Goal: Task Accomplishment & Management: Manage account settings

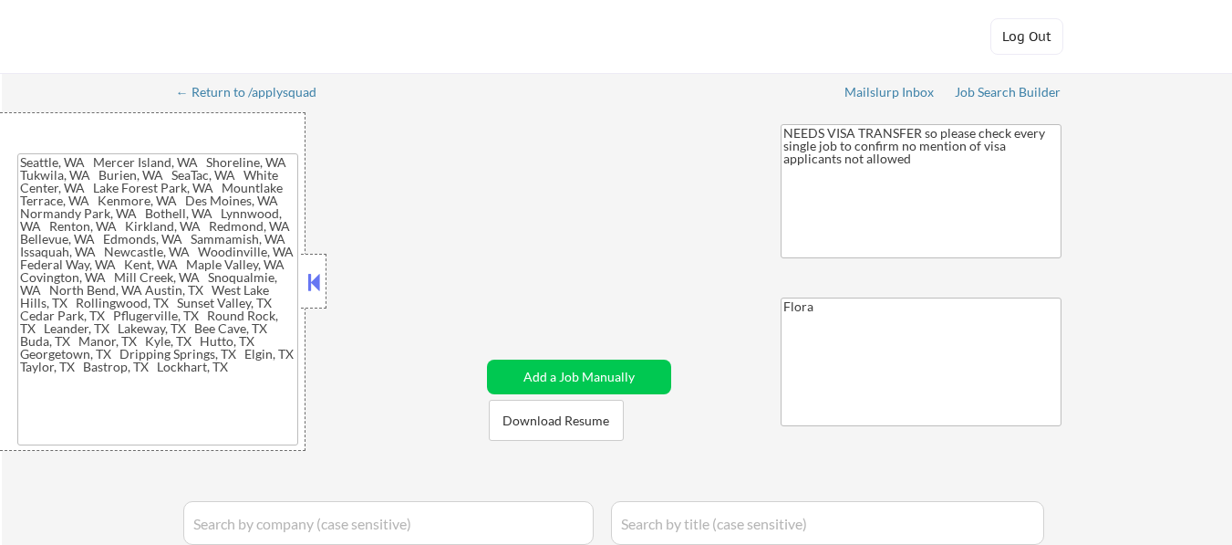
type textarea "[GEOGRAPHIC_DATA], [GEOGRAPHIC_DATA] [GEOGRAPHIC_DATA], [GEOGRAPHIC_DATA] [GEOG…"
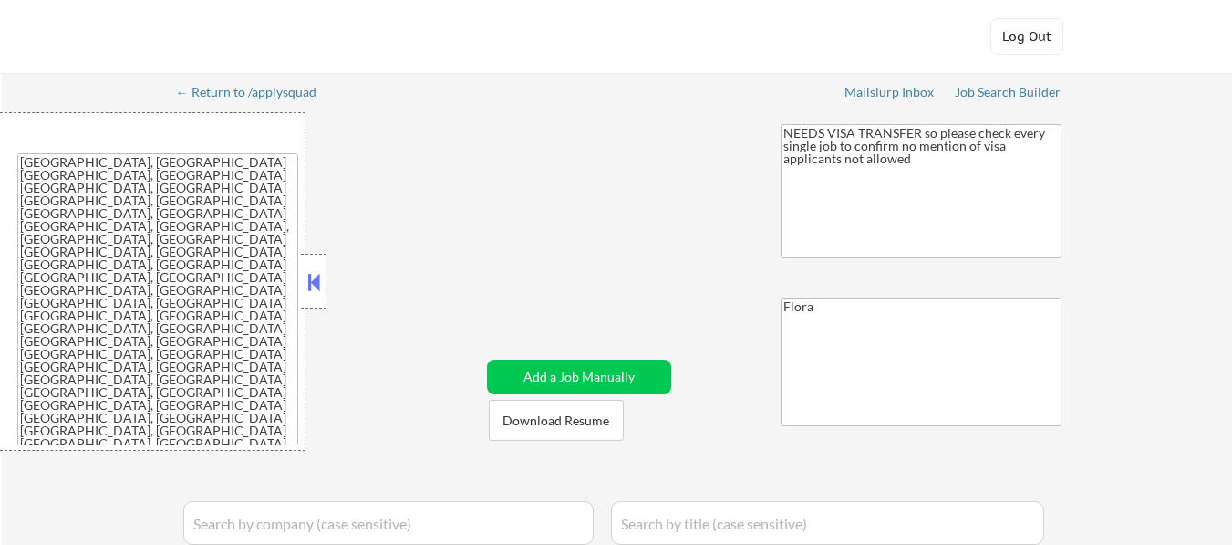
select select ""applied""
select select ""excluded__expired_""
select select ""pending""
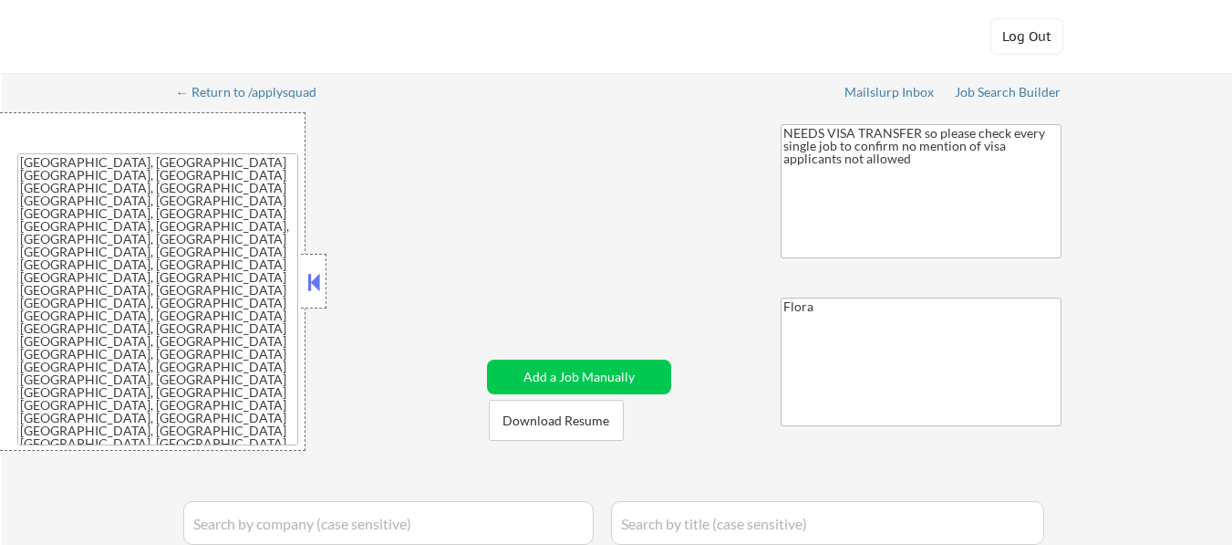
select select ""pending""
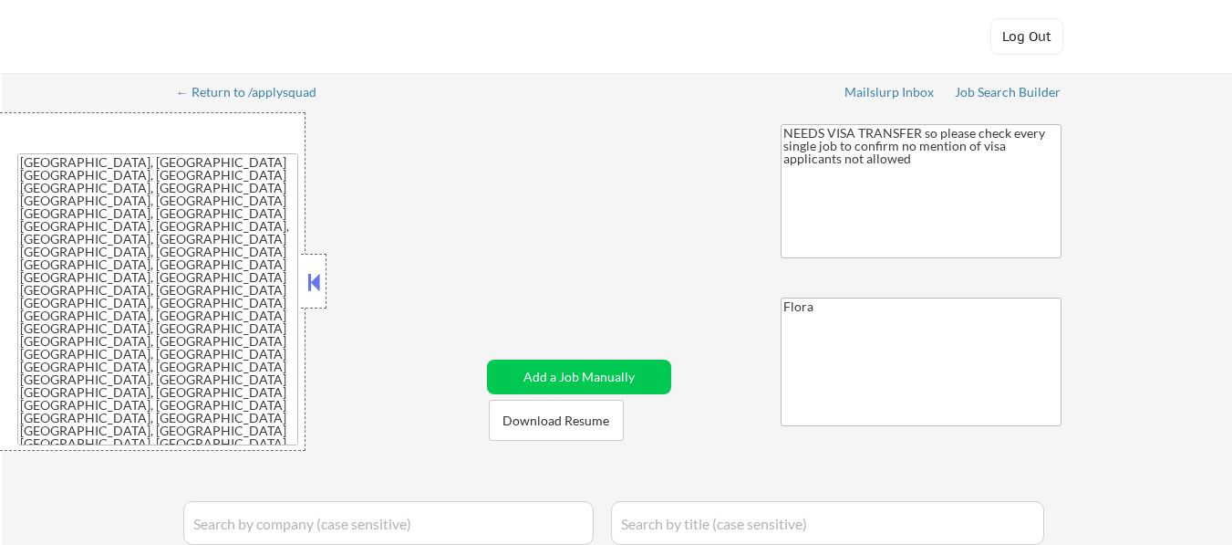
select select ""pending""
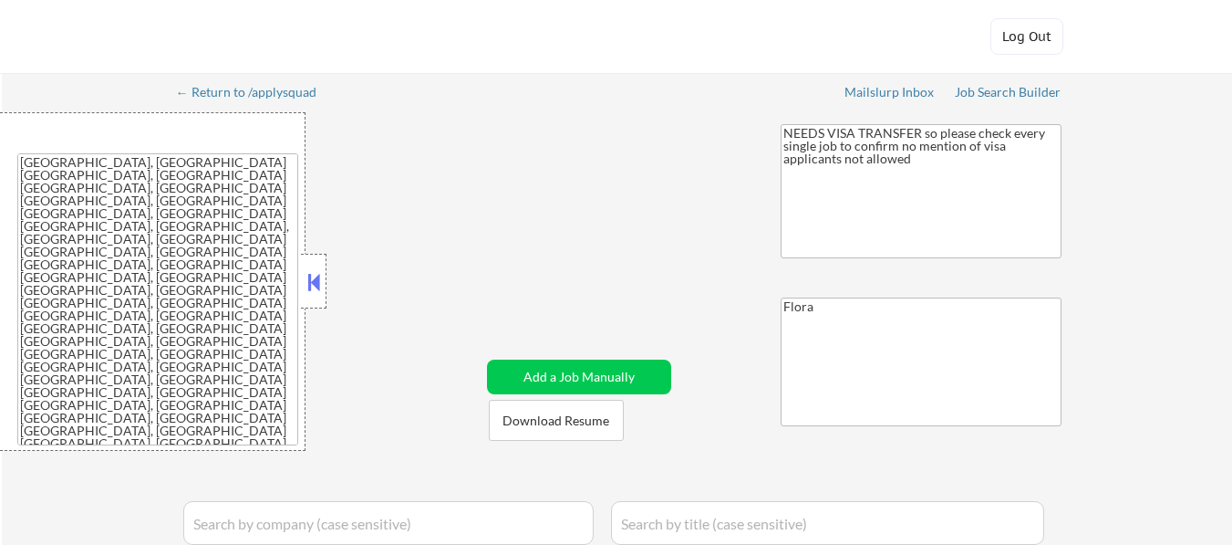
select select ""pending""
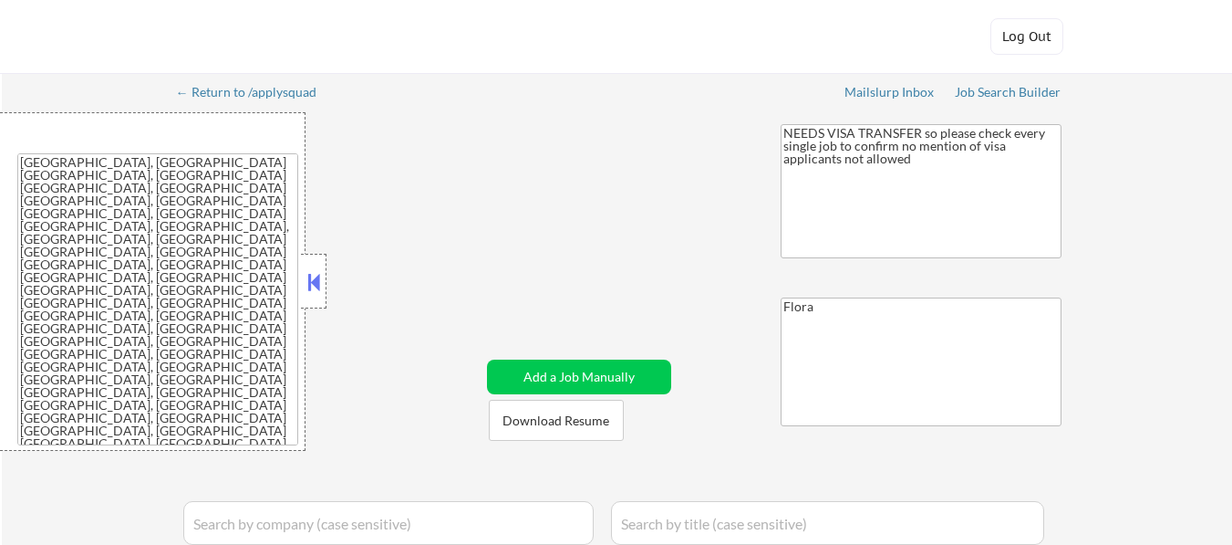
select select ""pending""
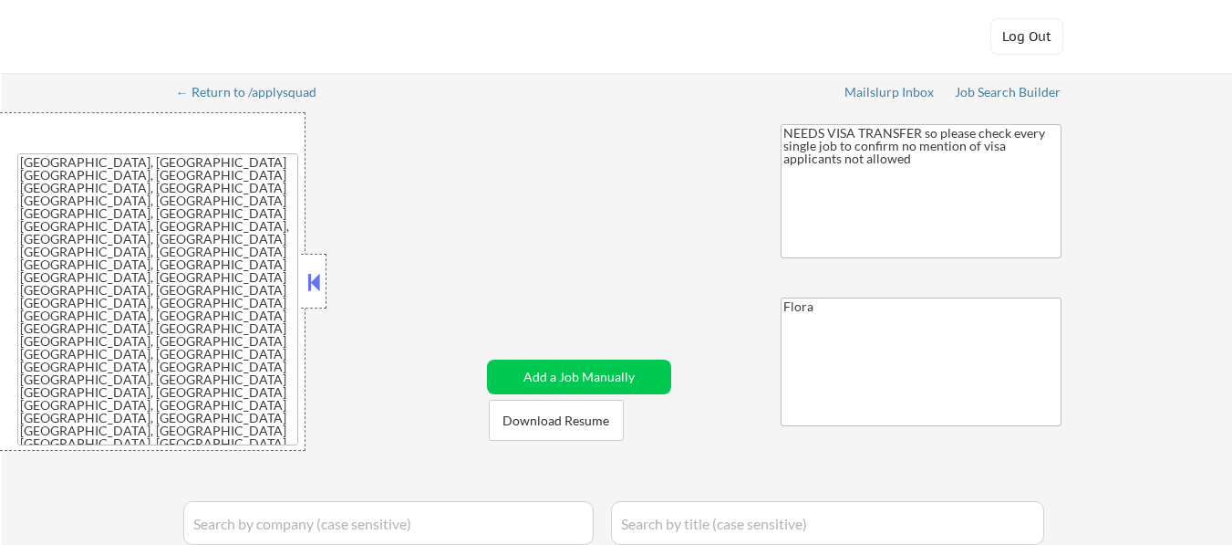
select select ""pending""
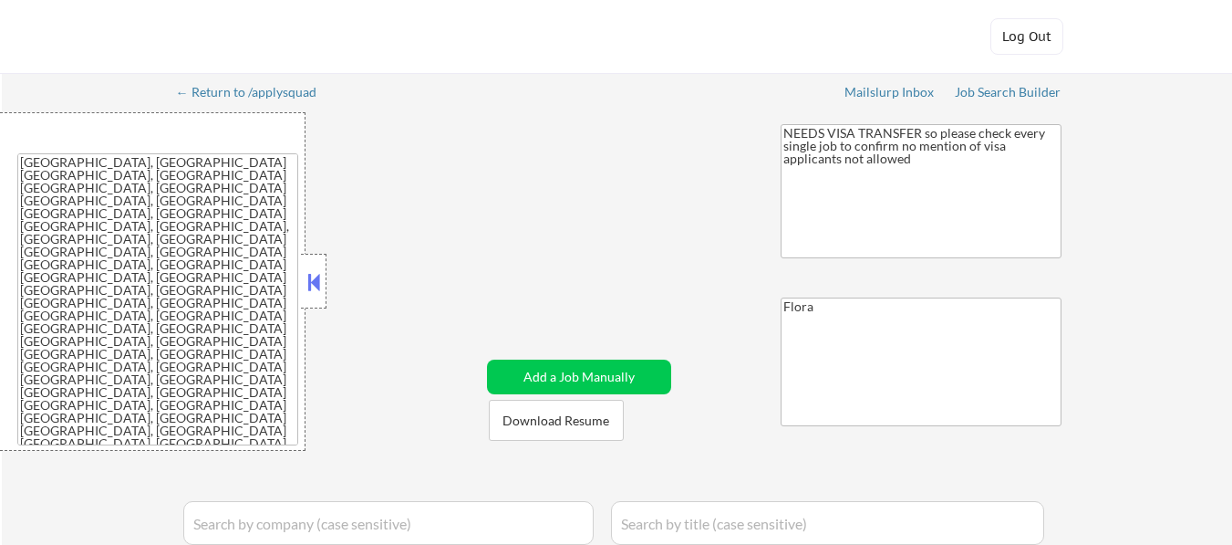
select select ""pending""
select select ""excluded__blocklist_""
select select ""pending""
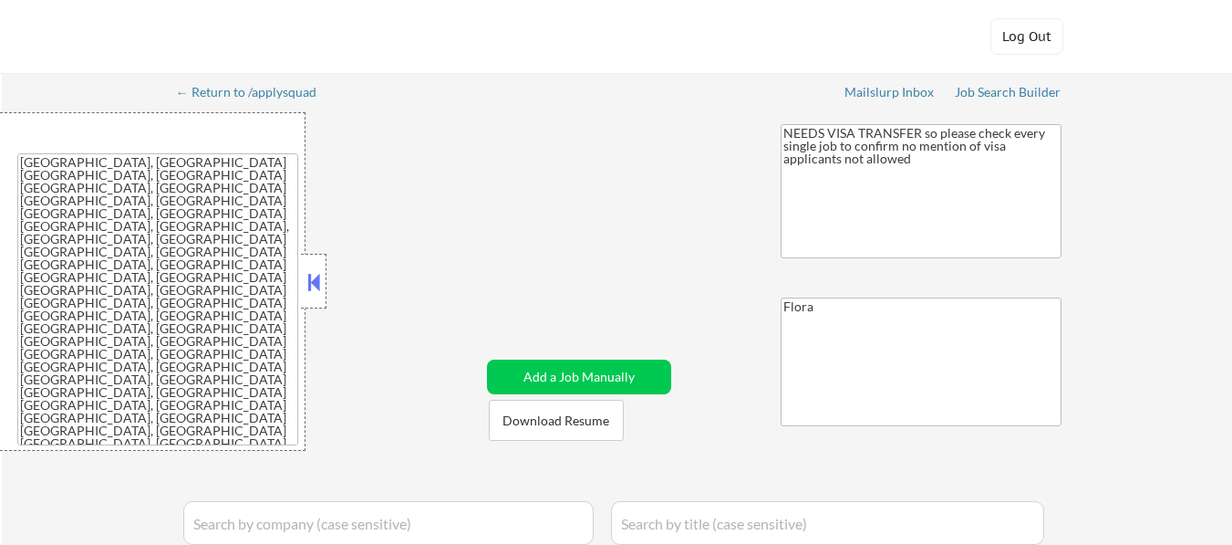
select select ""pending""
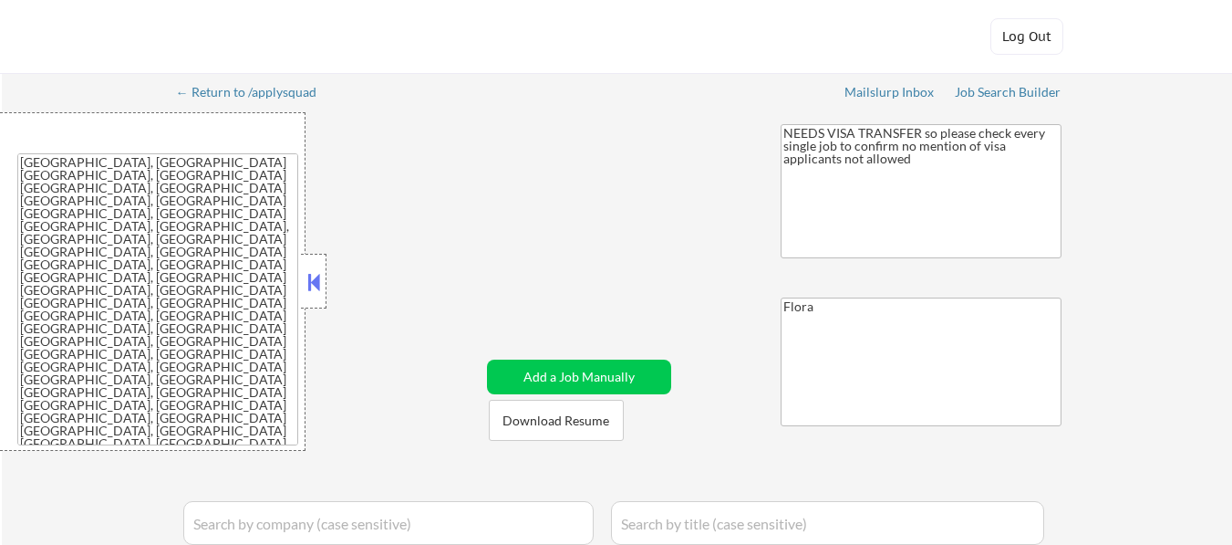
select select ""pending""
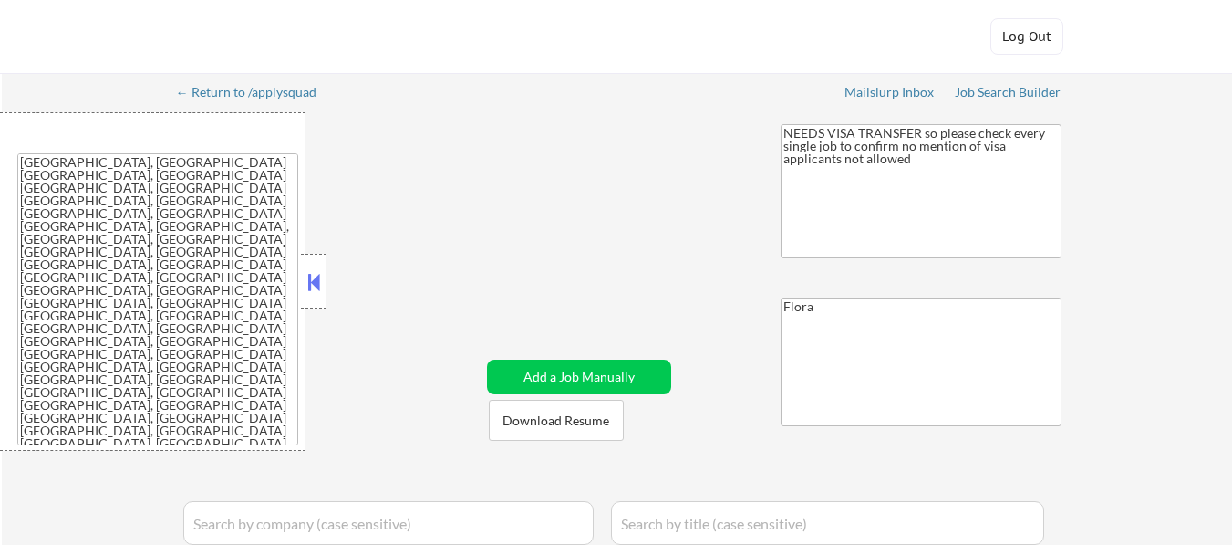
select select ""pending""
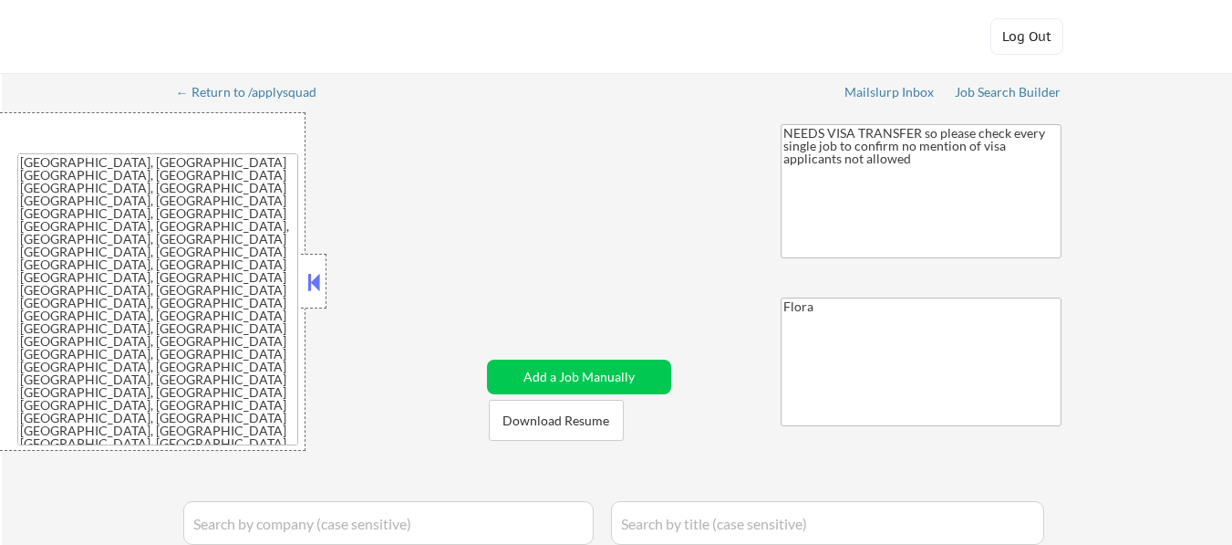
select select ""pending""
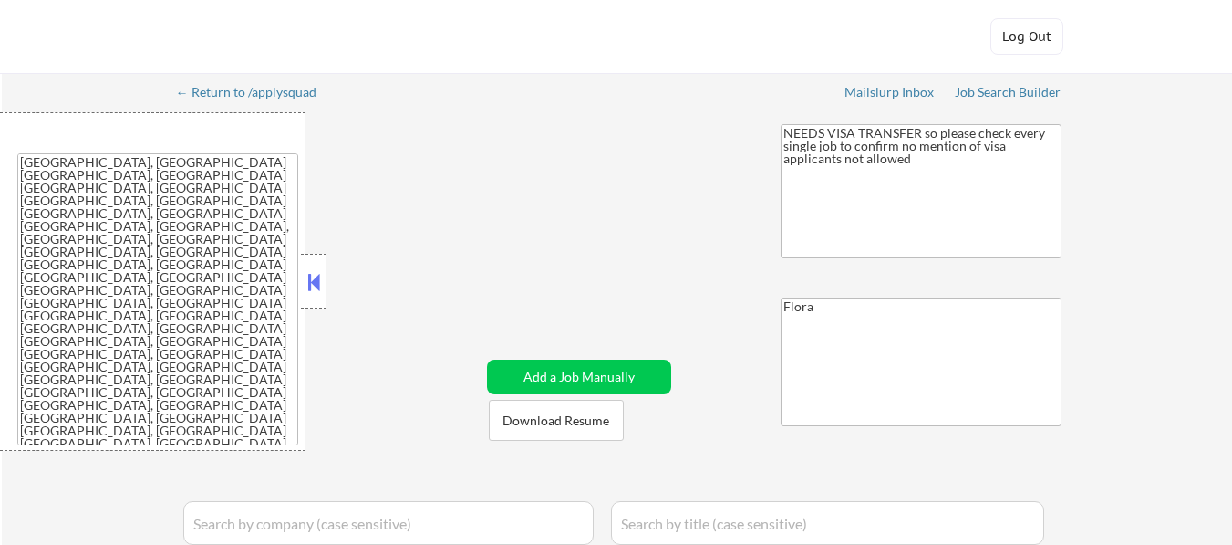
select select ""pending""
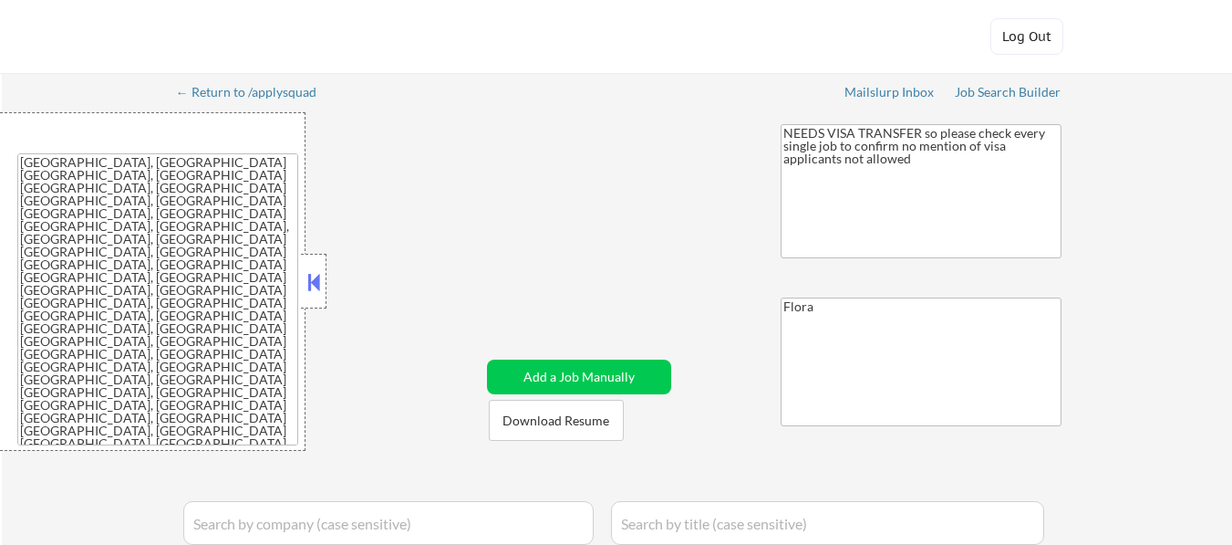
select select ""pending""
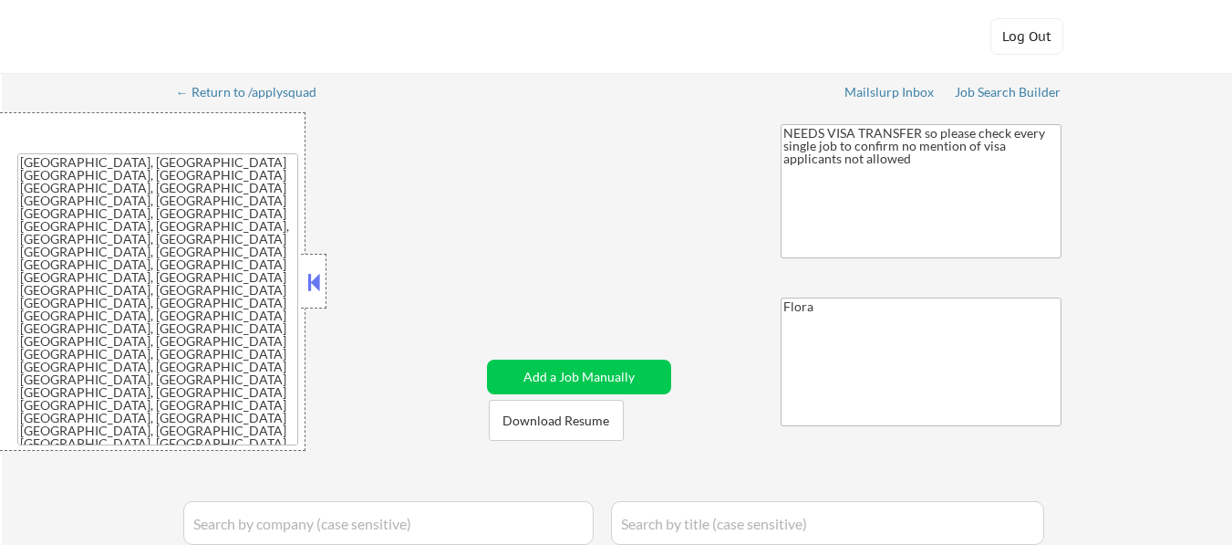
select select ""pending""
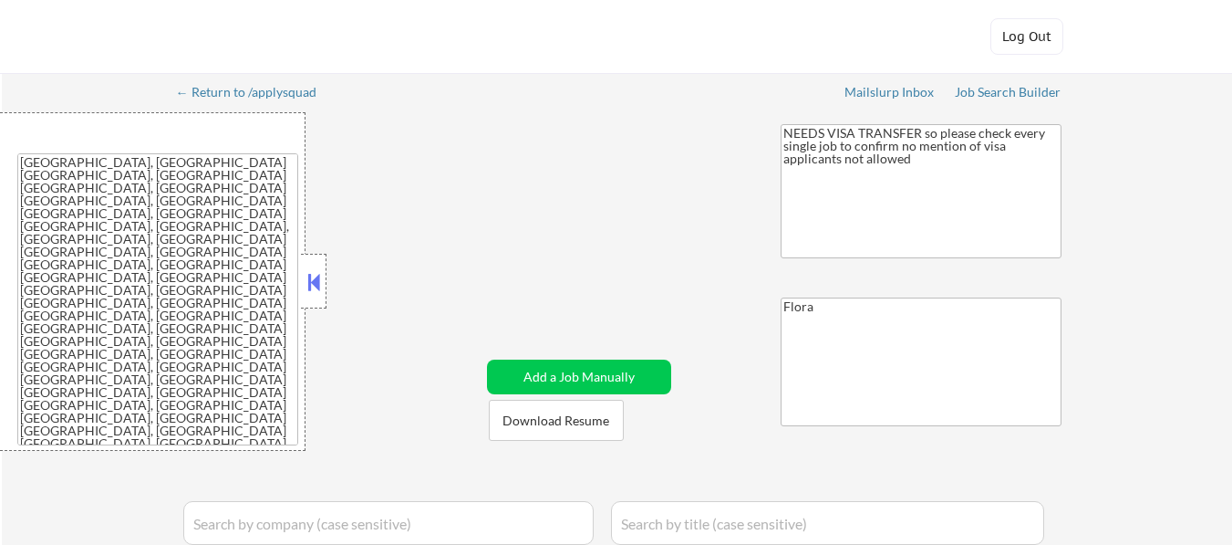
select select ""pending""
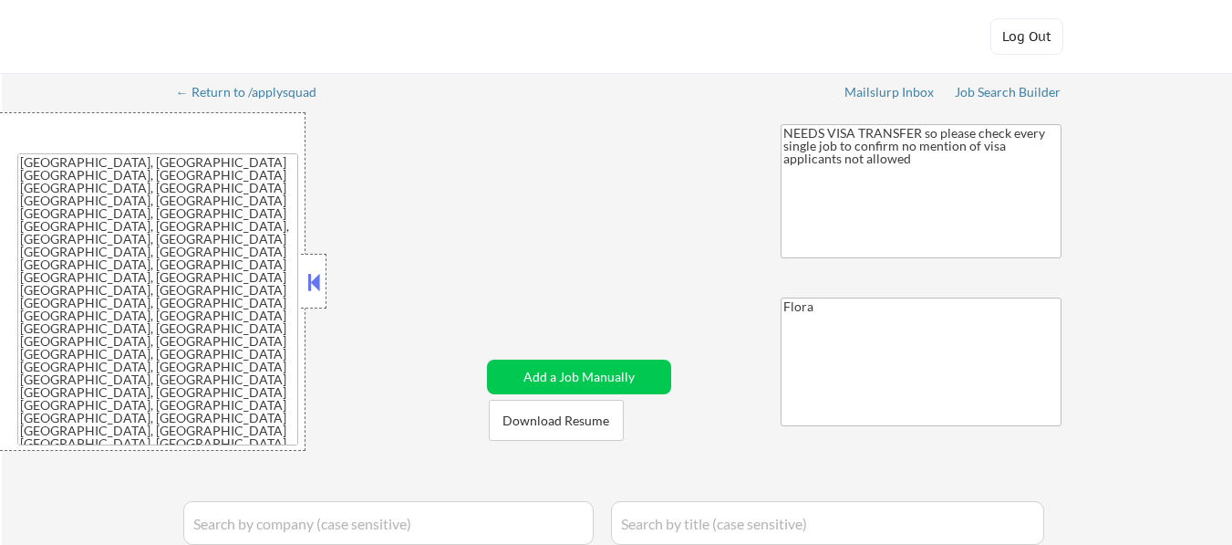
select select ""pending""
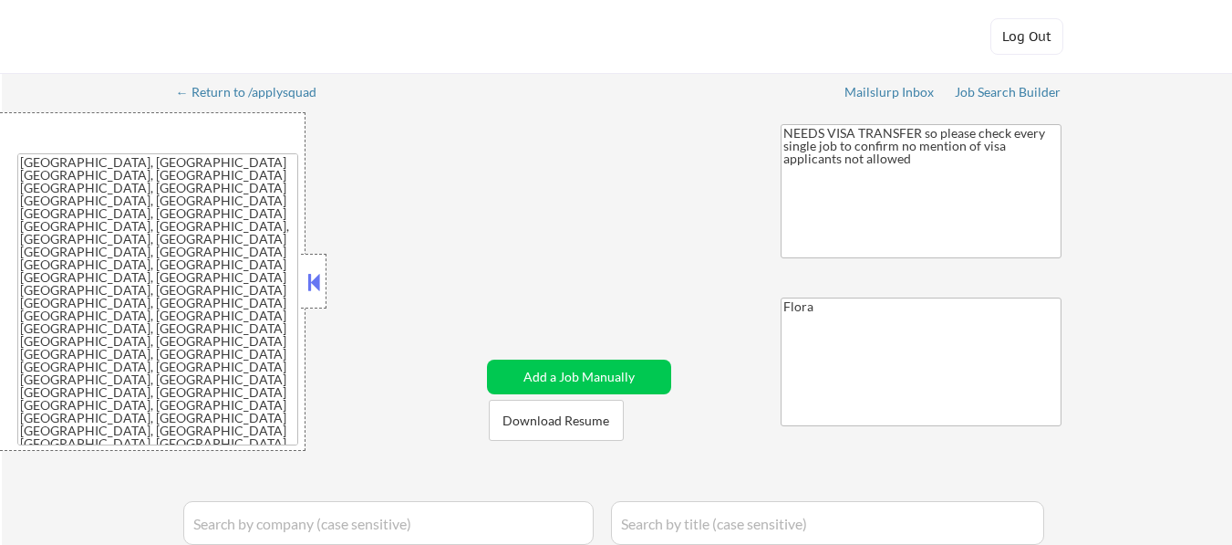
select select ""pending""
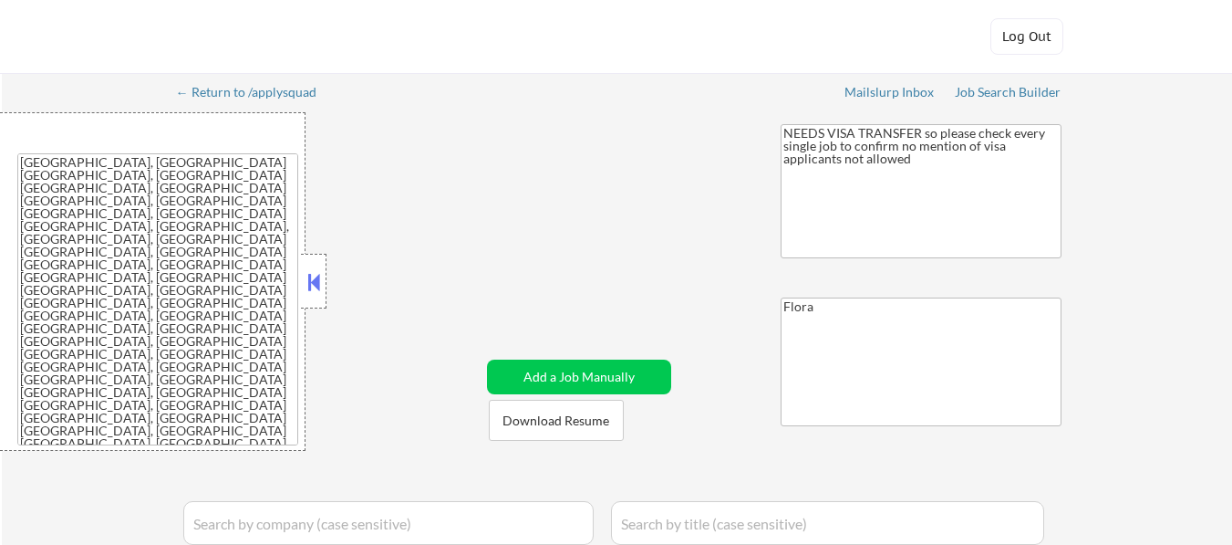
select select ""pending""
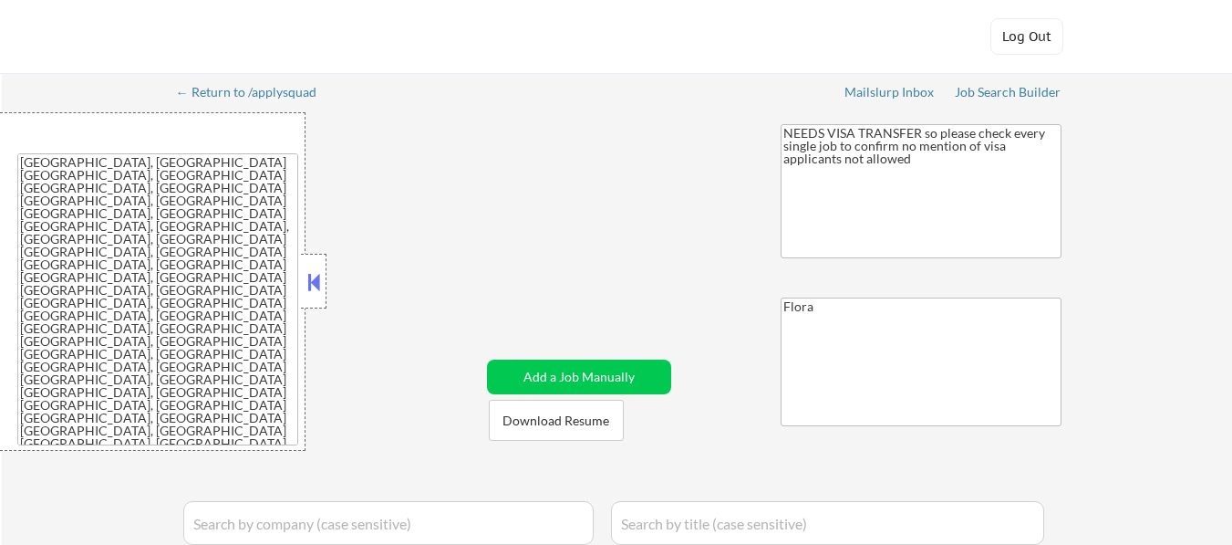
select select ""pending""
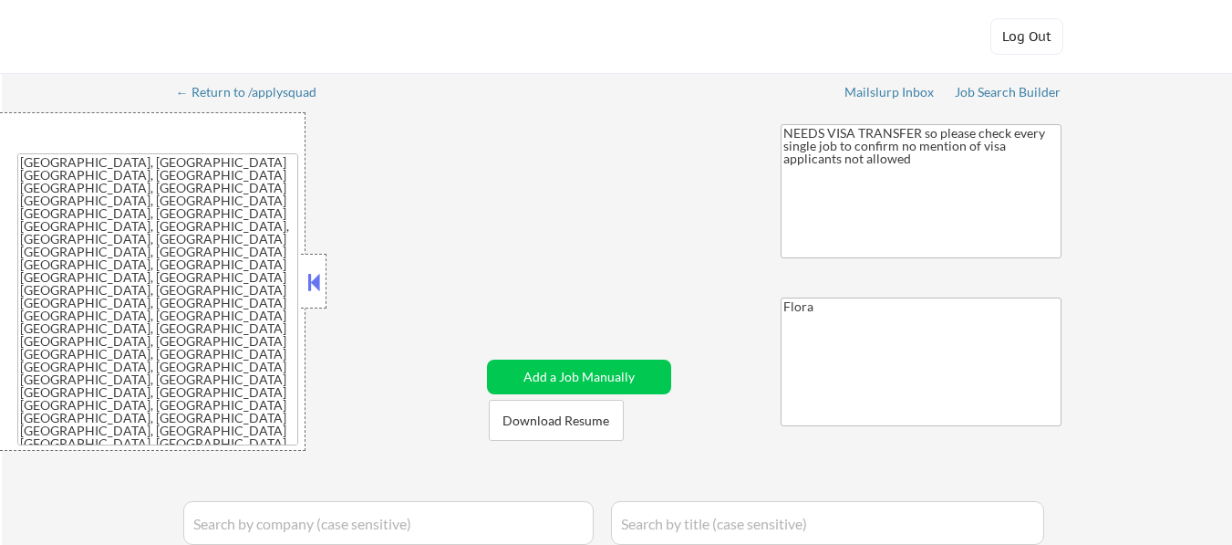
select select ""pending""
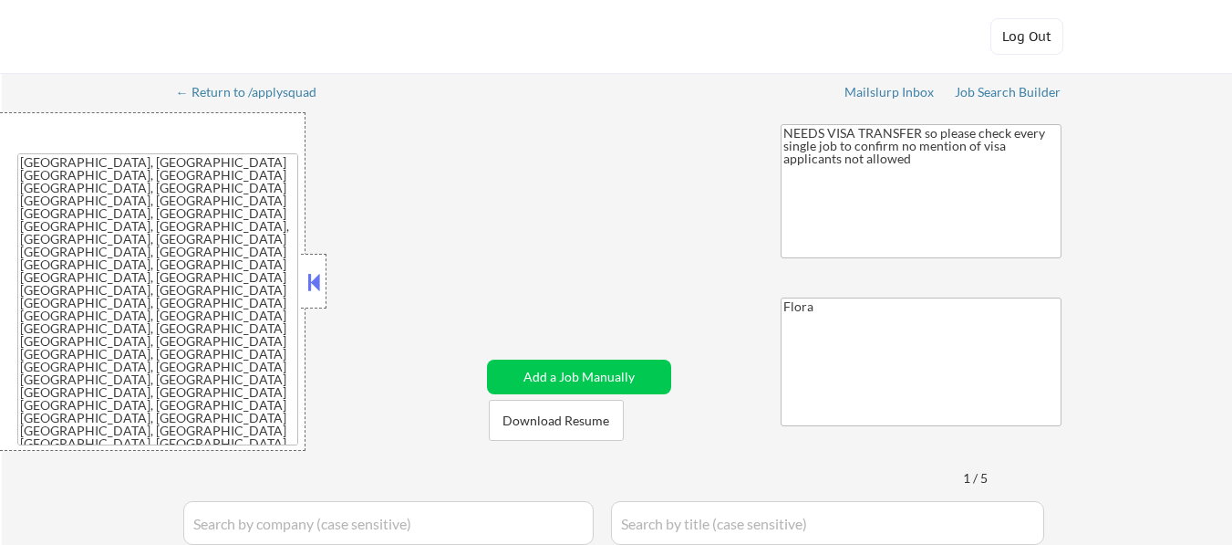
select select ""pending""
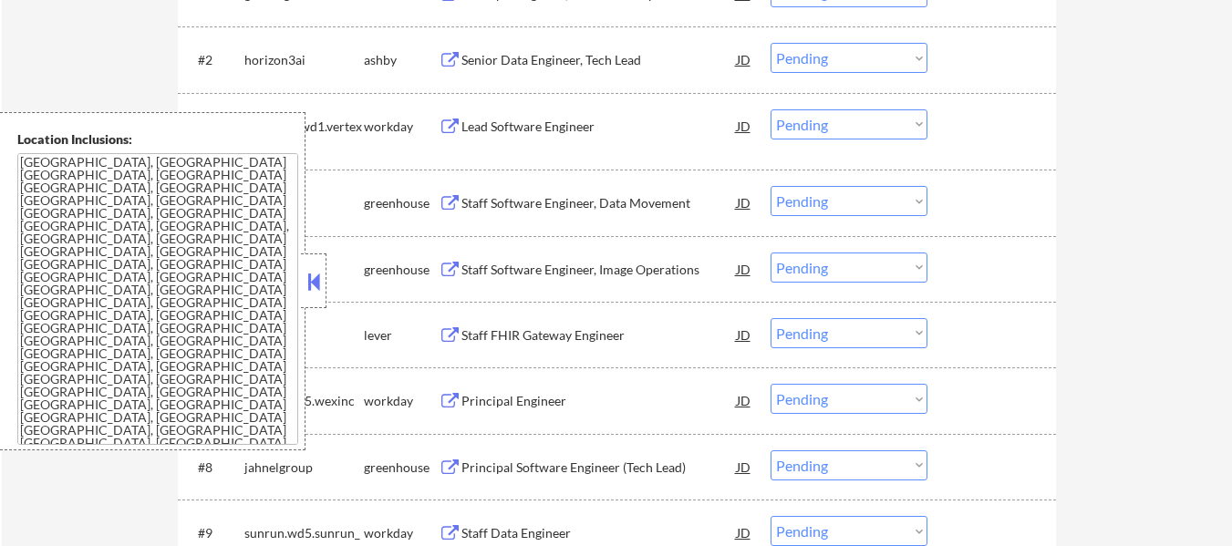
scroll to position [684, 0]
click at [316, 280] on button at bounding box center [314, 281] width 20 height 27
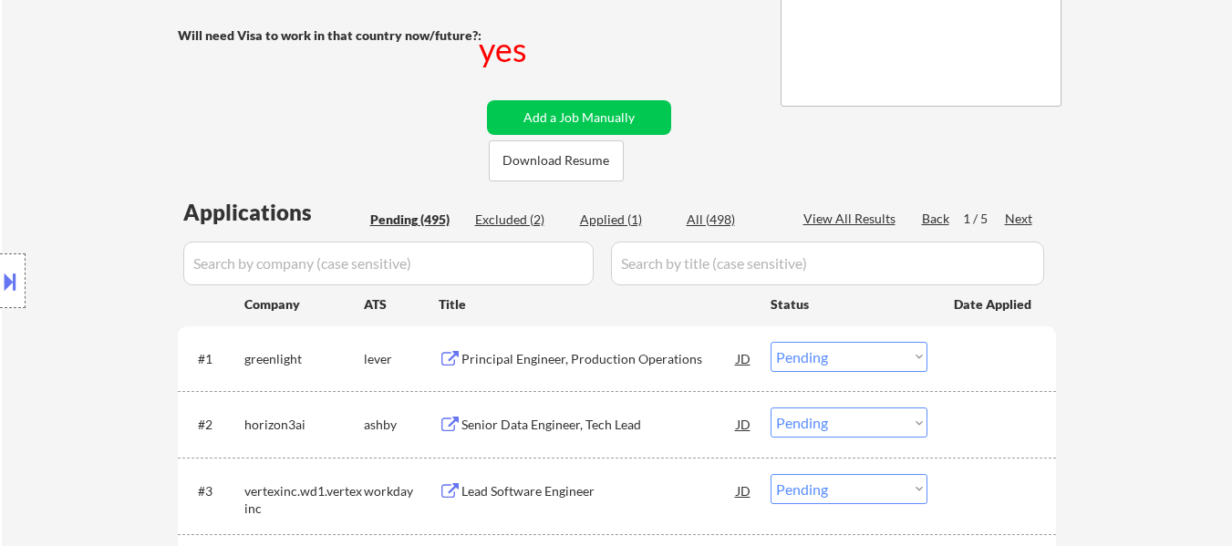
scroll to position [502, 0]
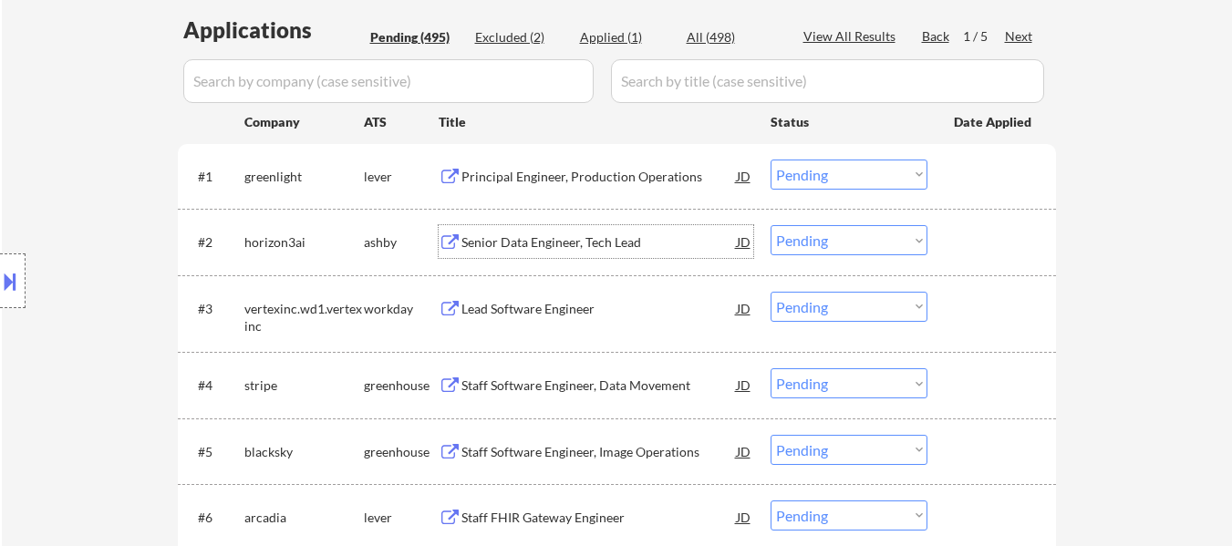
click at [591, 242] on div "Senior Data Engineer, Tech Lead" at bounding box center [600, 243] width 276 height 18
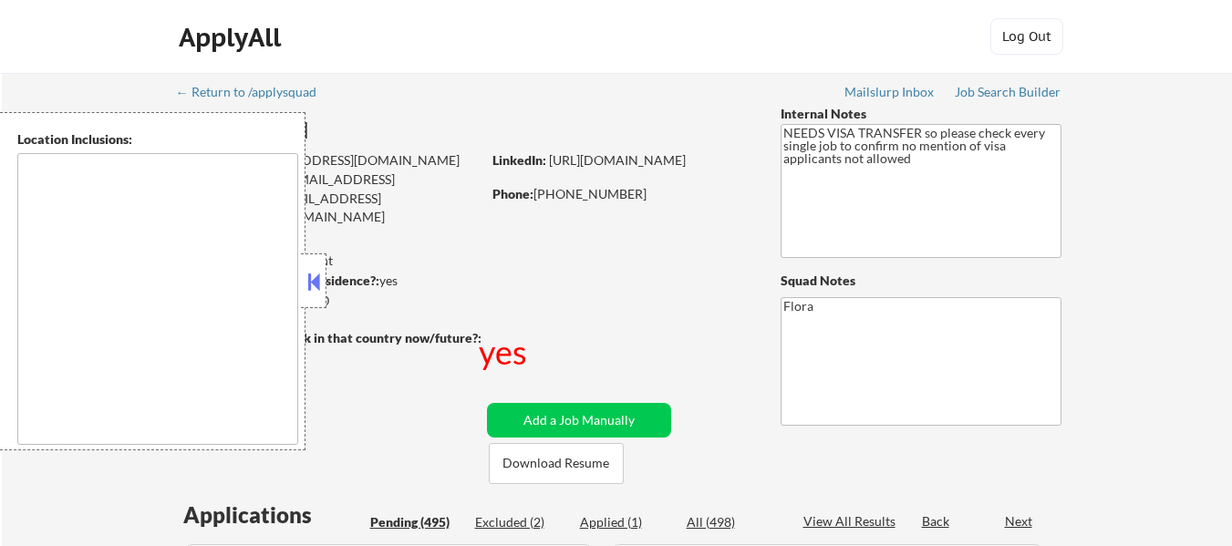
type textarea "[GEOGRAPHIC_DATA], [GEOGRAPHIC_DATA] [GEOGRAPHIC_DATA], [GEOGRAPHIC_DATA] [GEOG…"
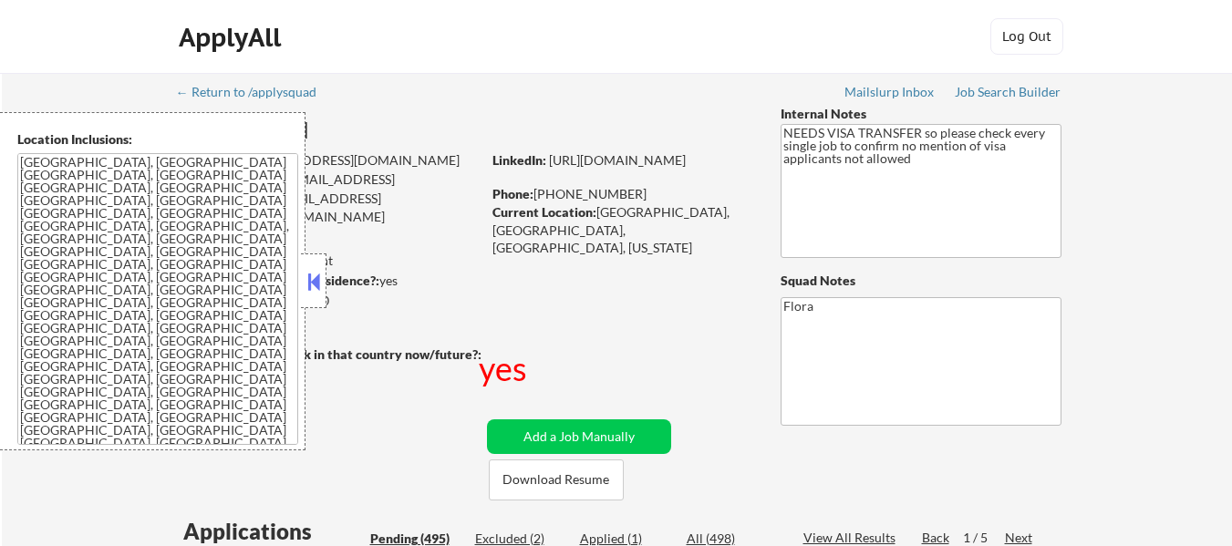
select select ""pending""
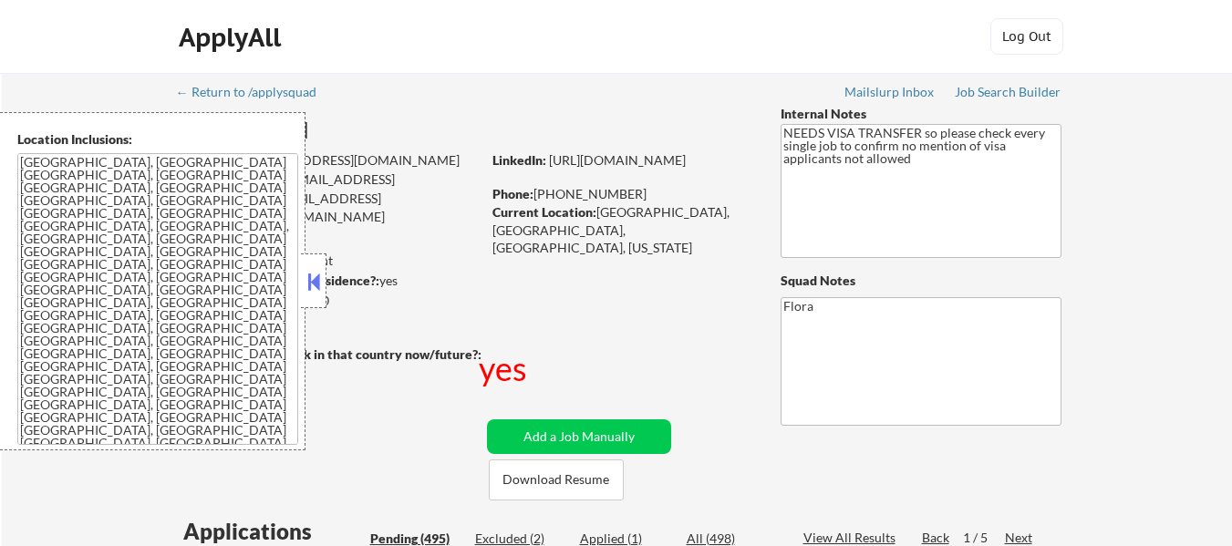
select select ""pending""
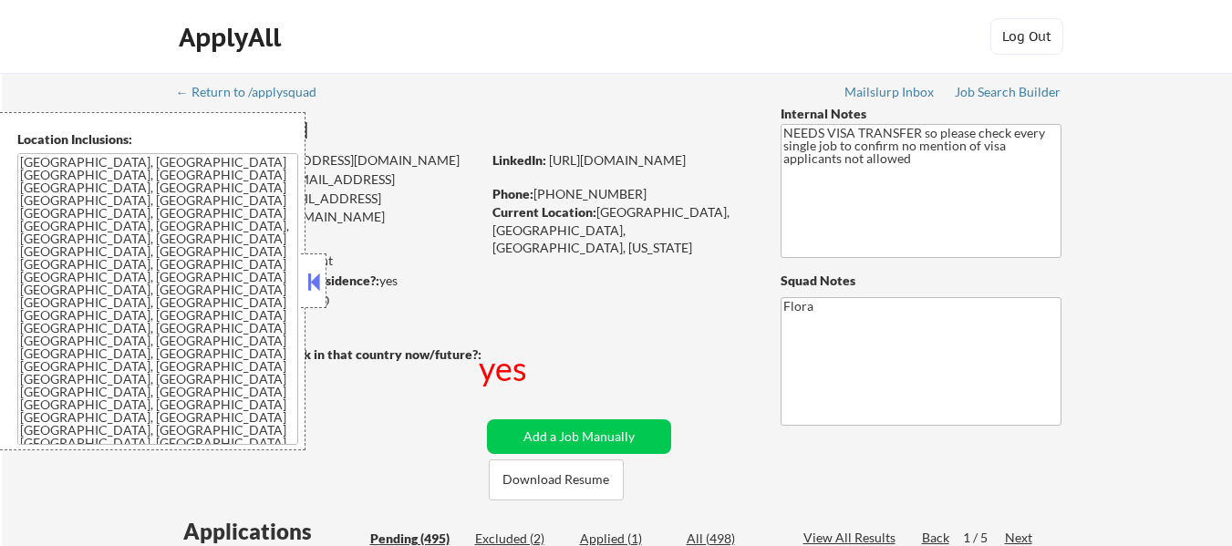
select select ""pending""
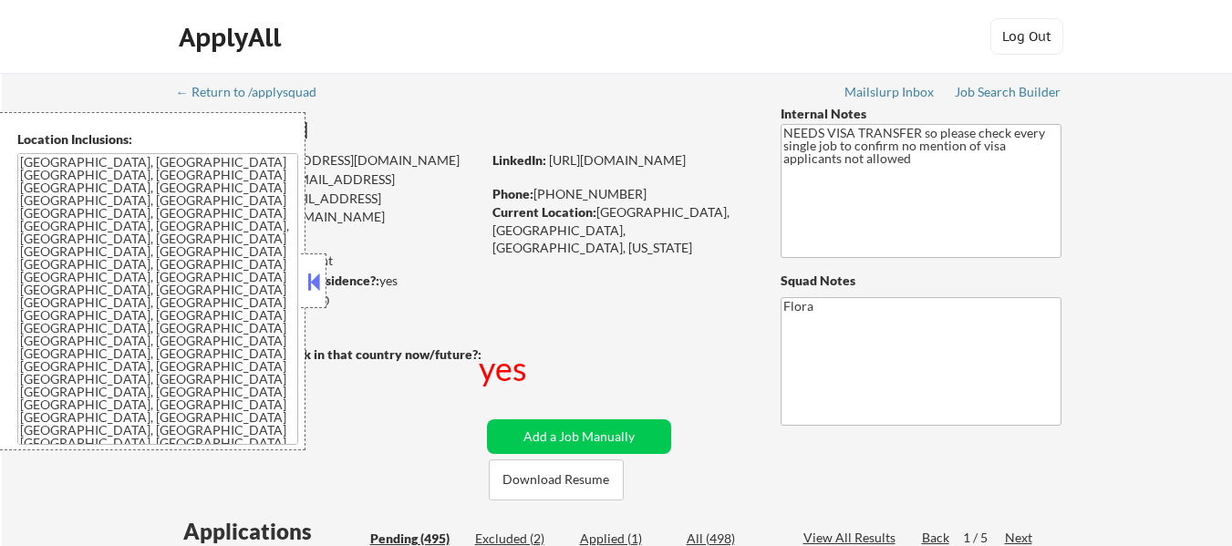
select select ""pending""
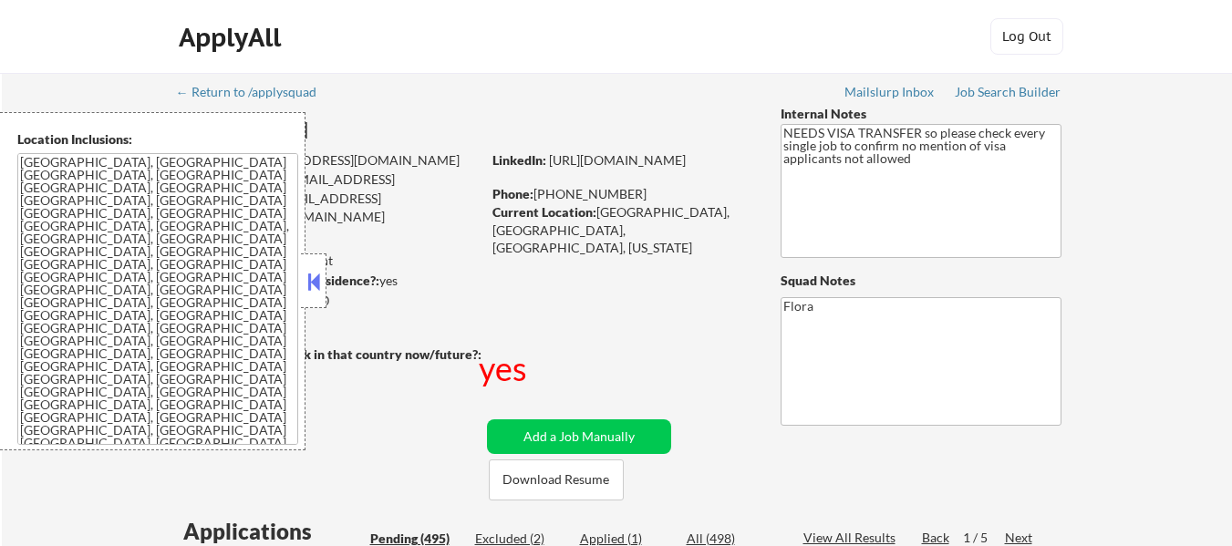
select select ""pending""
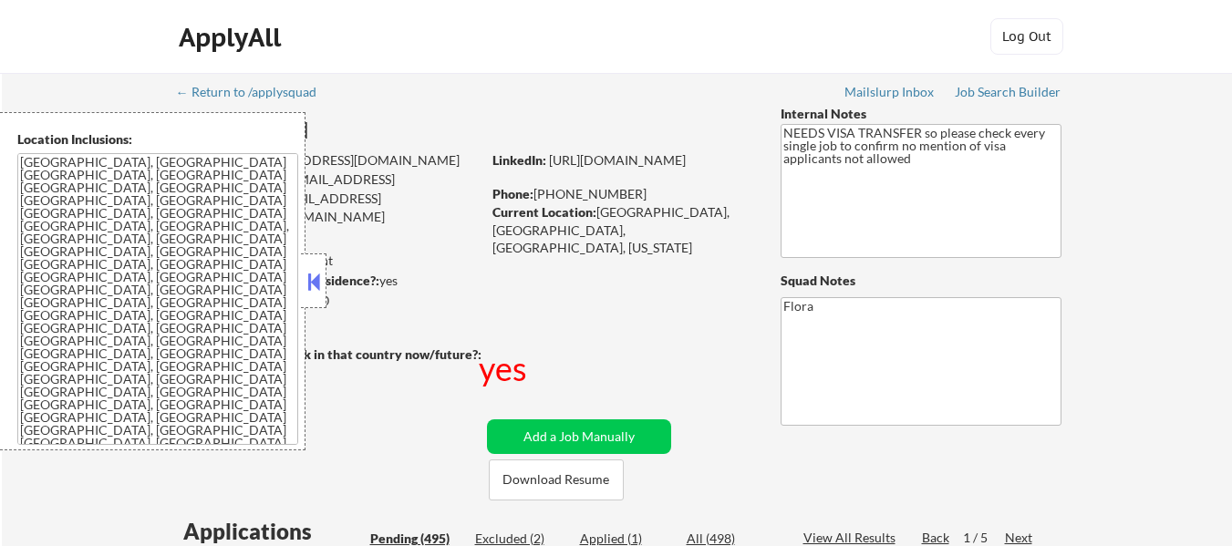
select select ""pending""
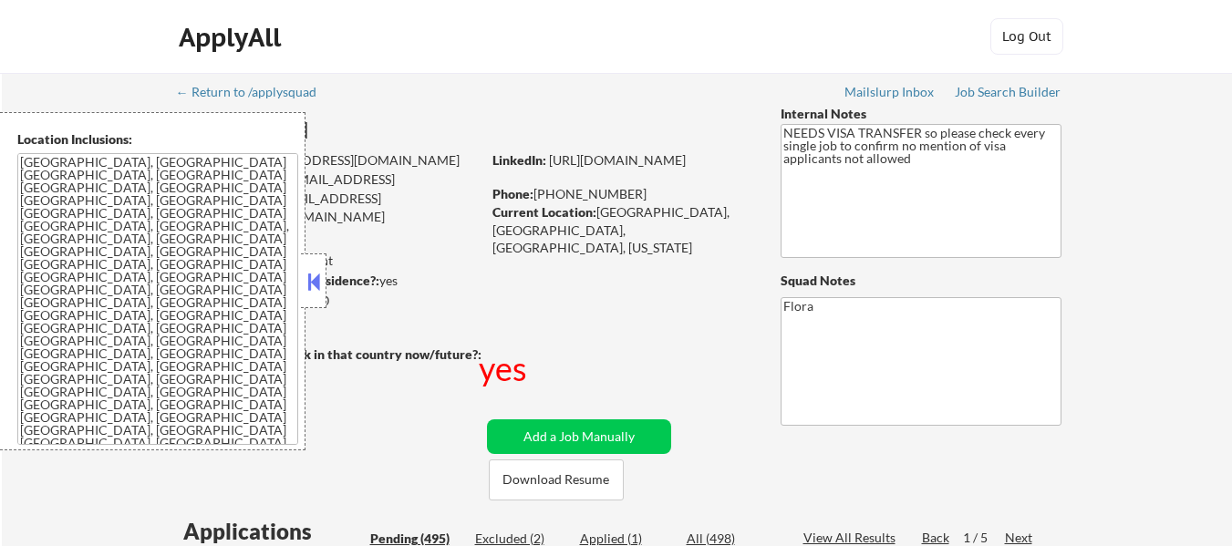
select select ""pending""
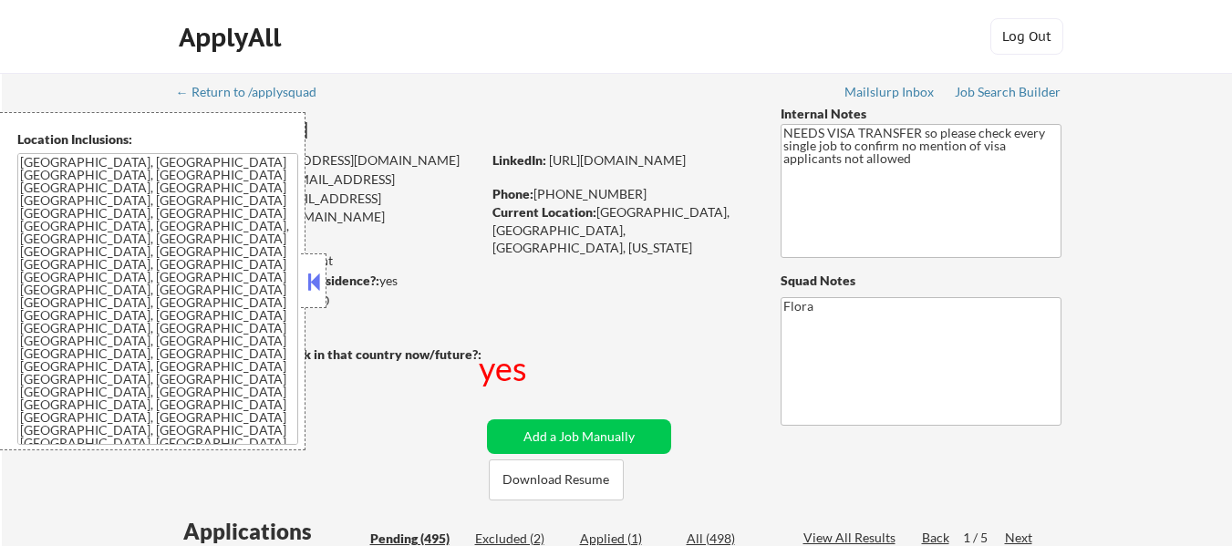
select select ""pending""
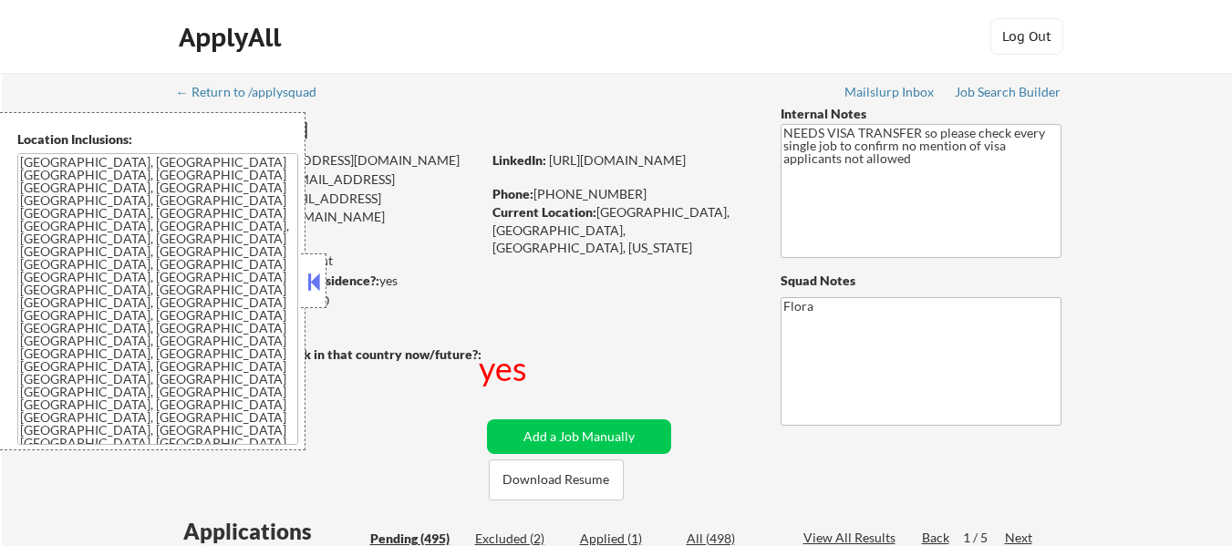
select select ""pending""
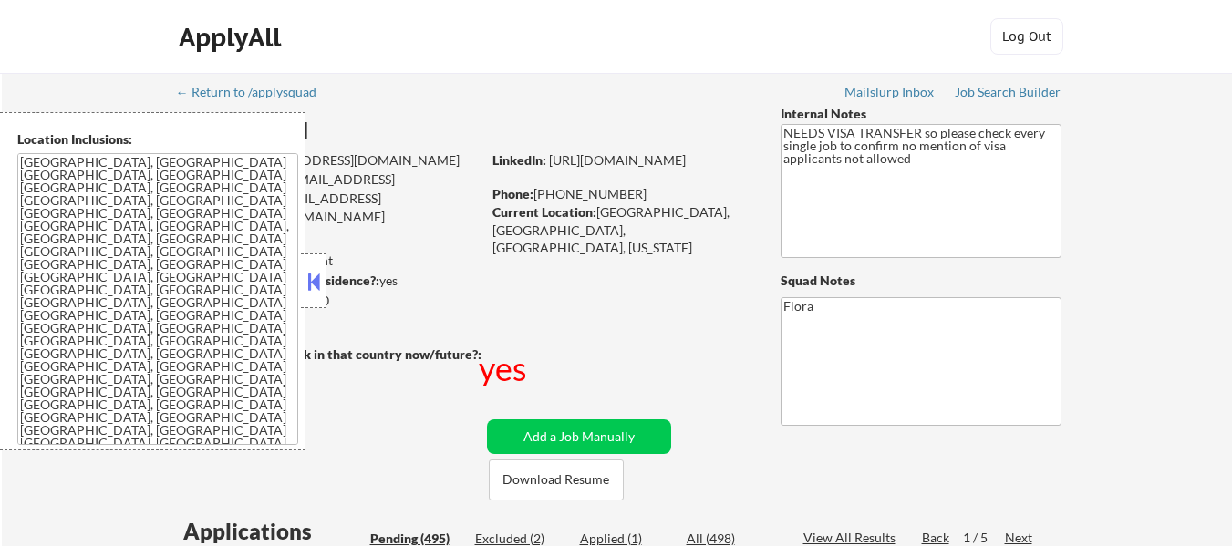
select select ""pending""
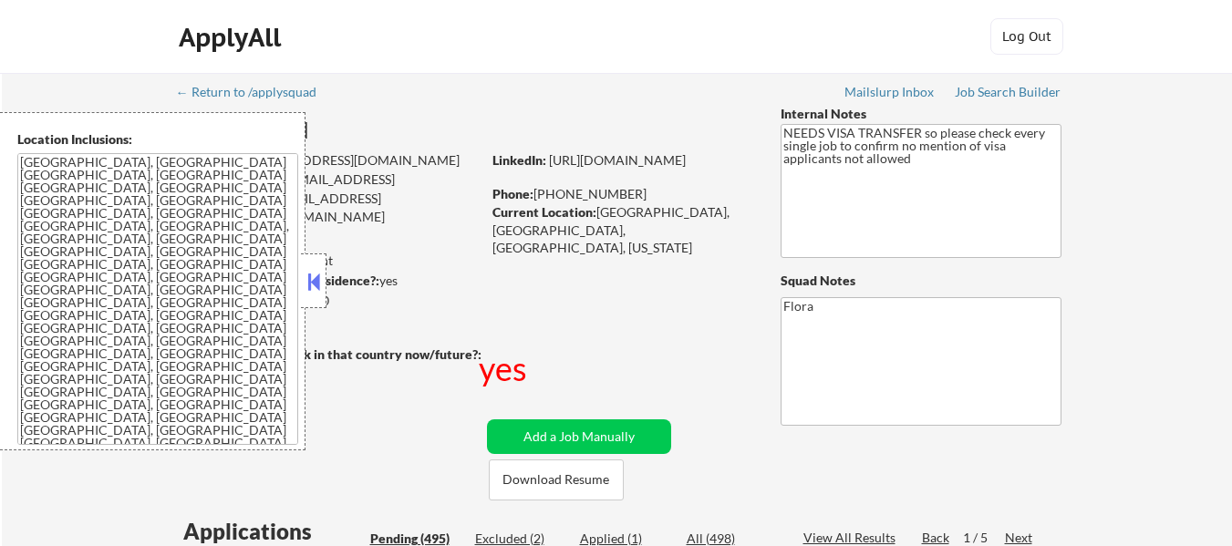
select select ""pending""
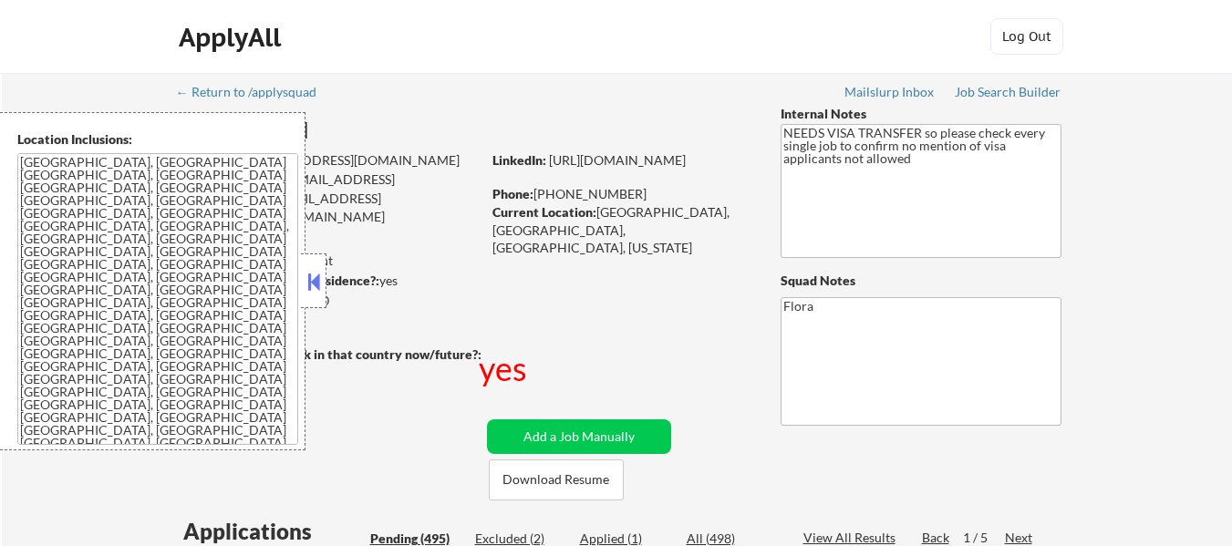
select select ""pending""
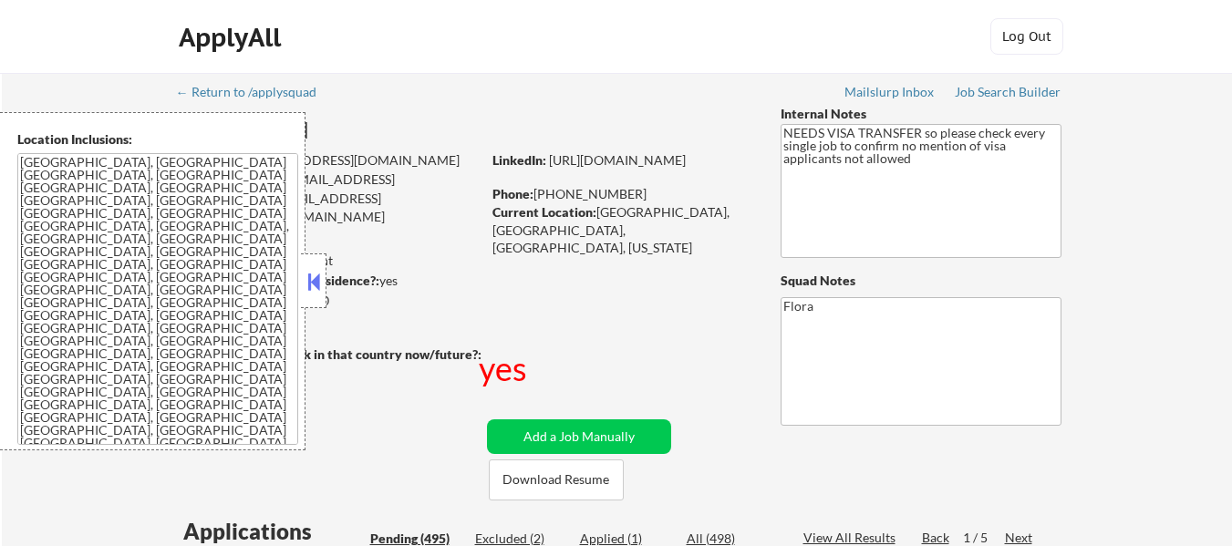
select select ""pending""
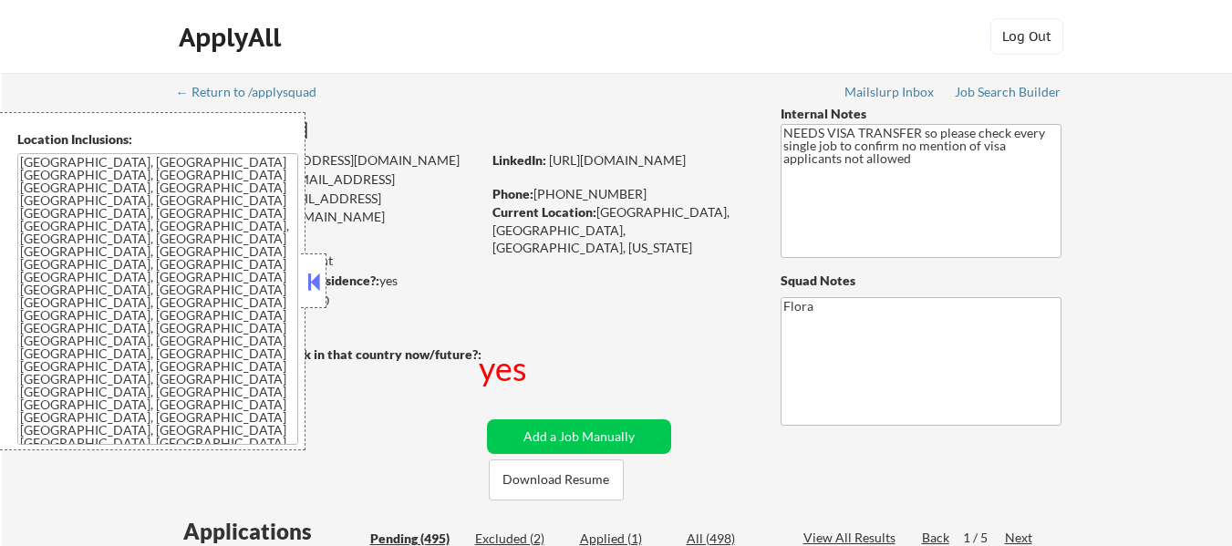
select select ""pending""
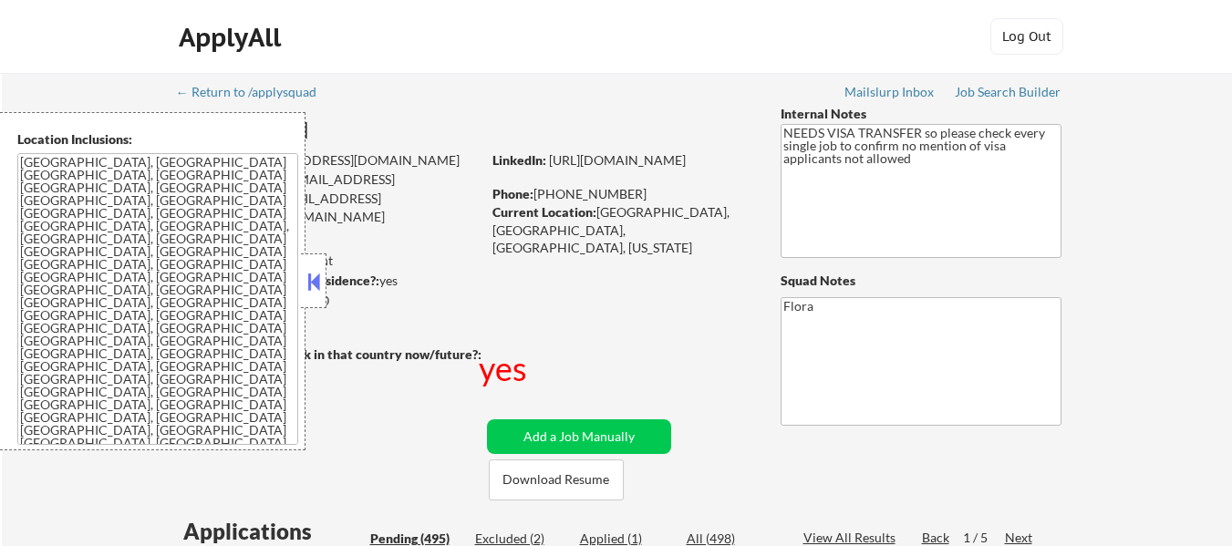
select select ""pending""
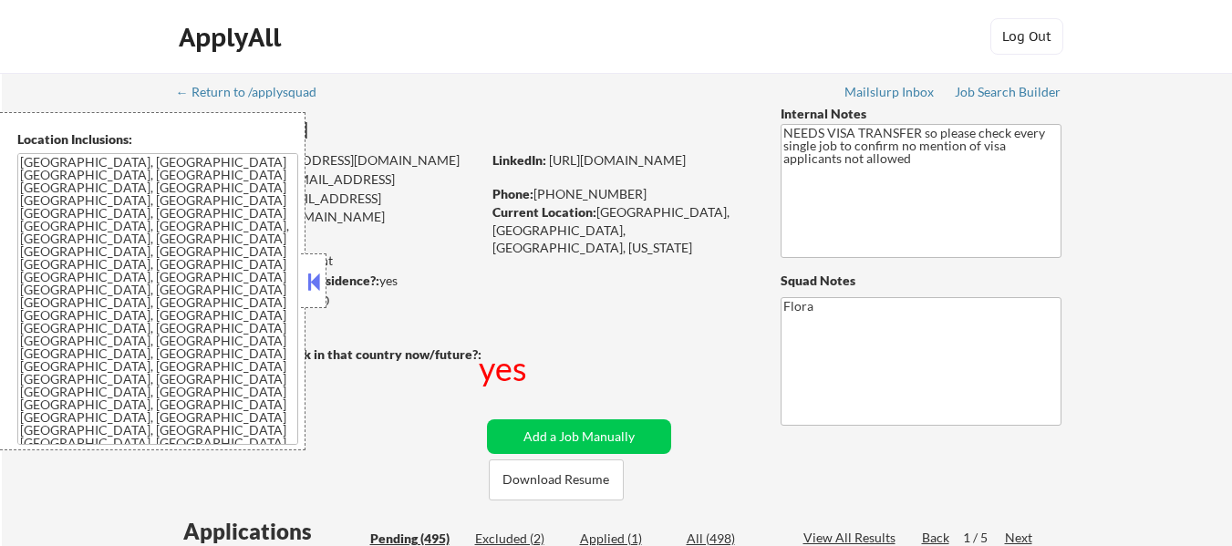
select select ""pending""
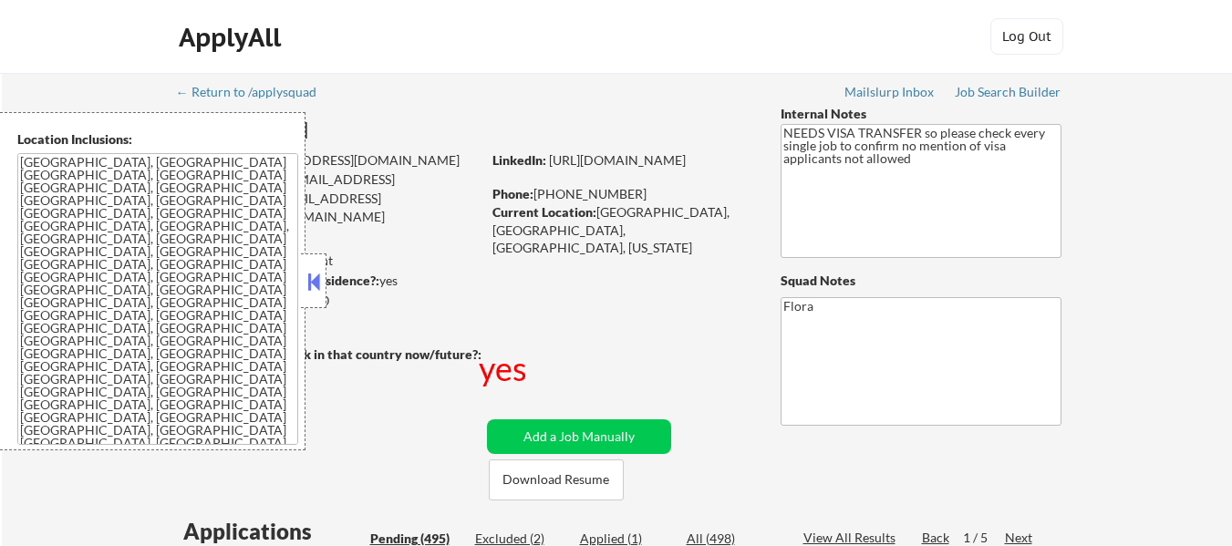
select select ""pending""
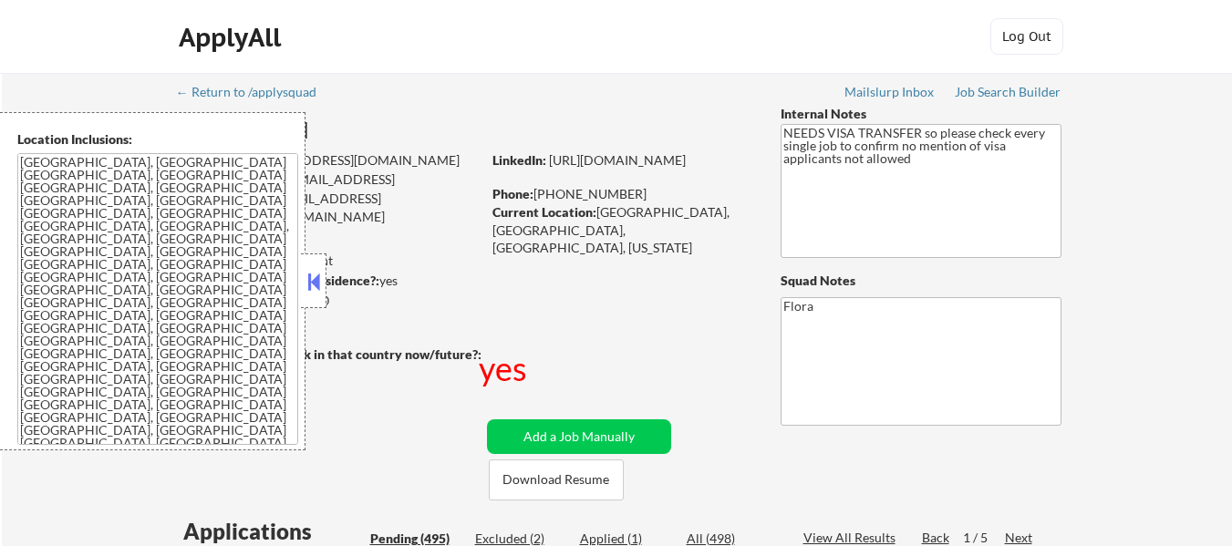
select select ""pending""
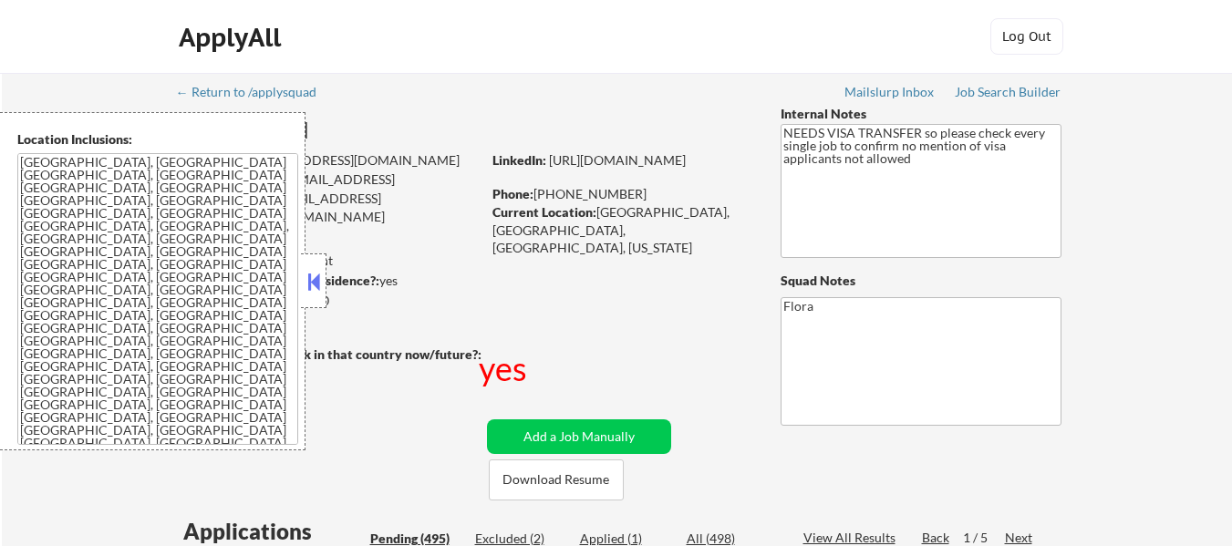
select select ""pending""
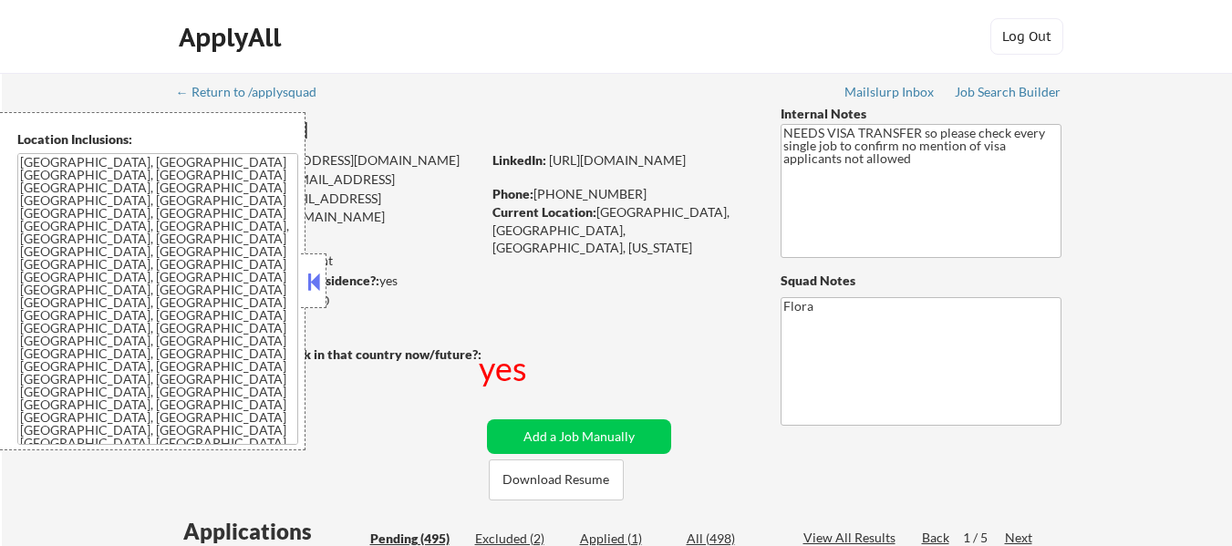
select select ""pending""
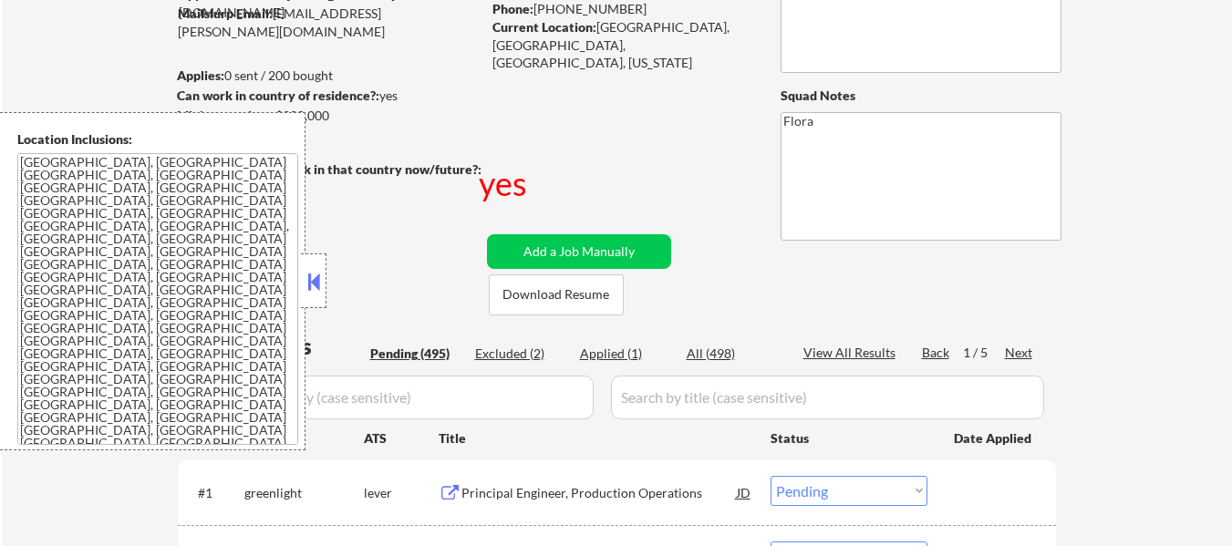
scroll to position [274, 0]
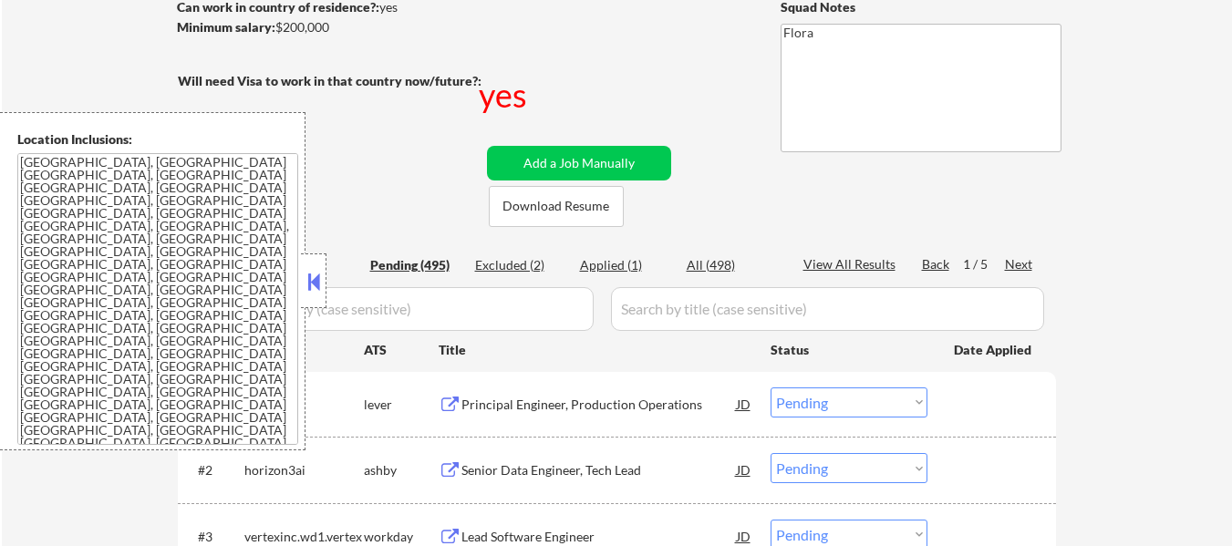
click at [308, 272] on button at bounding box center [314, 281] width 20 height 27
